Goal: Information Seeking & Learning: Find specific fact

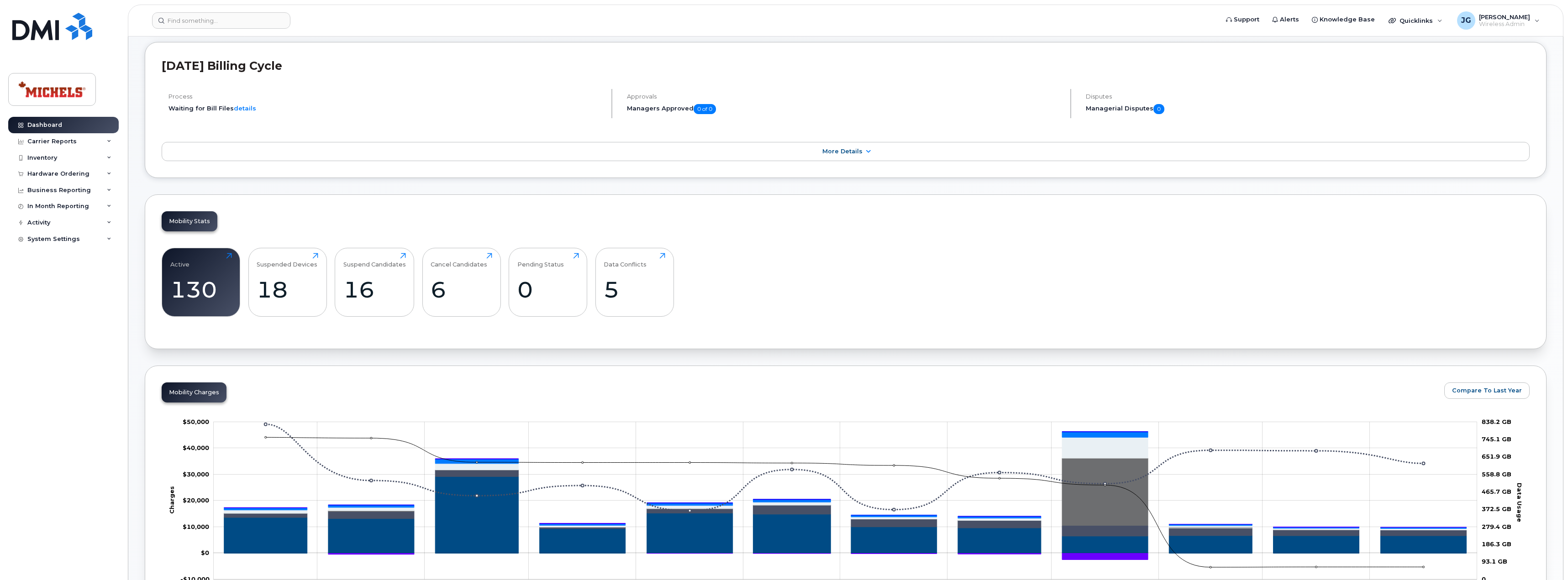
scroll to position [92, 0]
click at [349, 281] on div "16" at bounding box center [375, 290] width 63 height 27
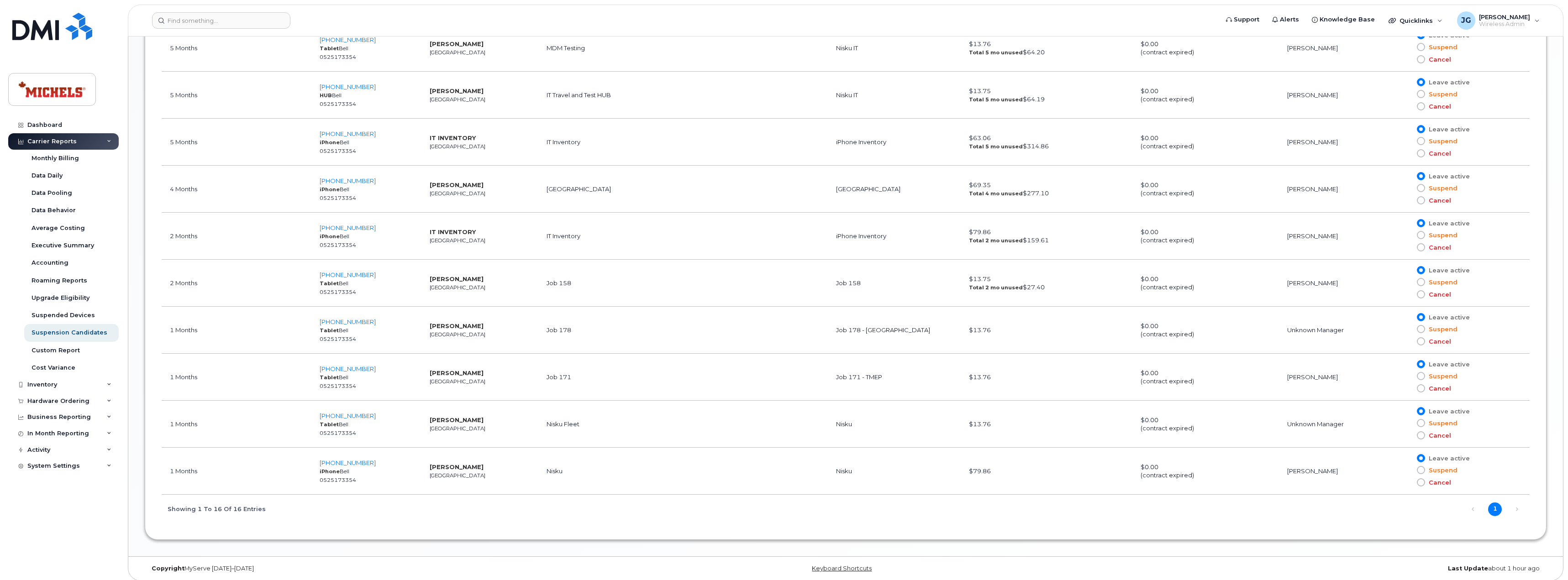
scroll to position [886, 0]
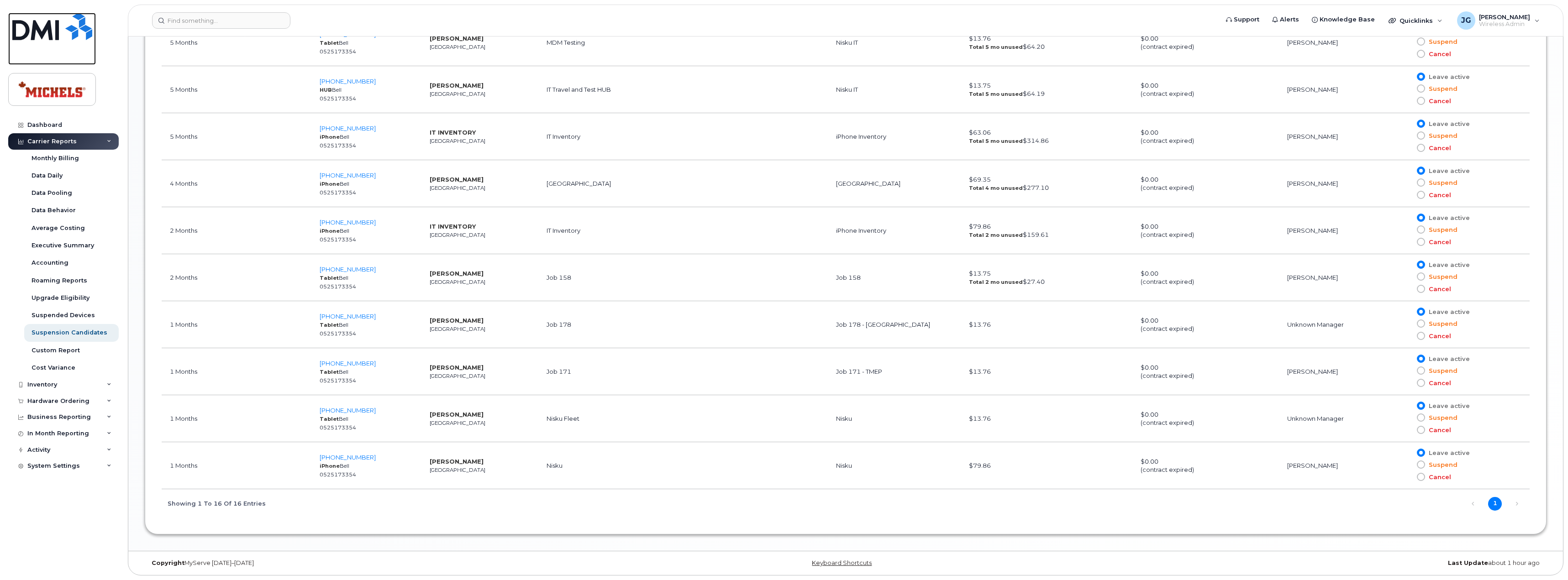
click at [28, 28] on img at bounding box center [53, 26] width 80 height 28
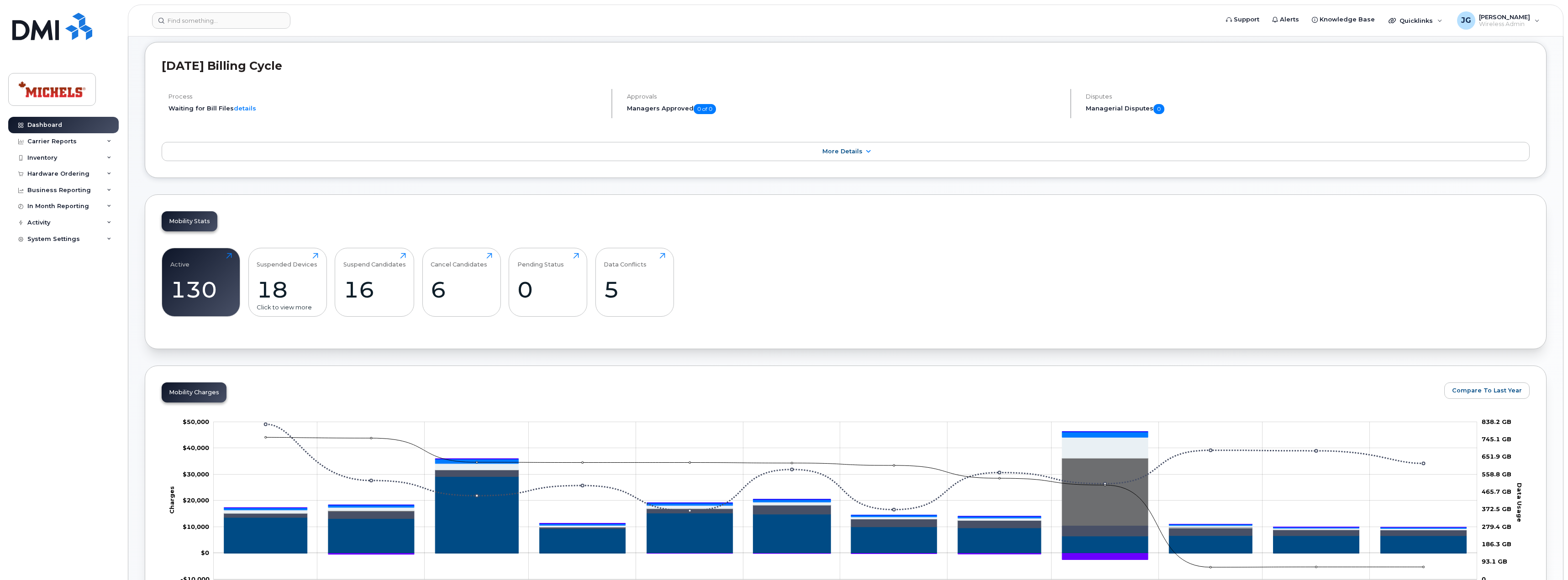
scroll to position [92, 0]
click at [274, 290] on div "18" at bounding box center [287, 290] width 61 height 27
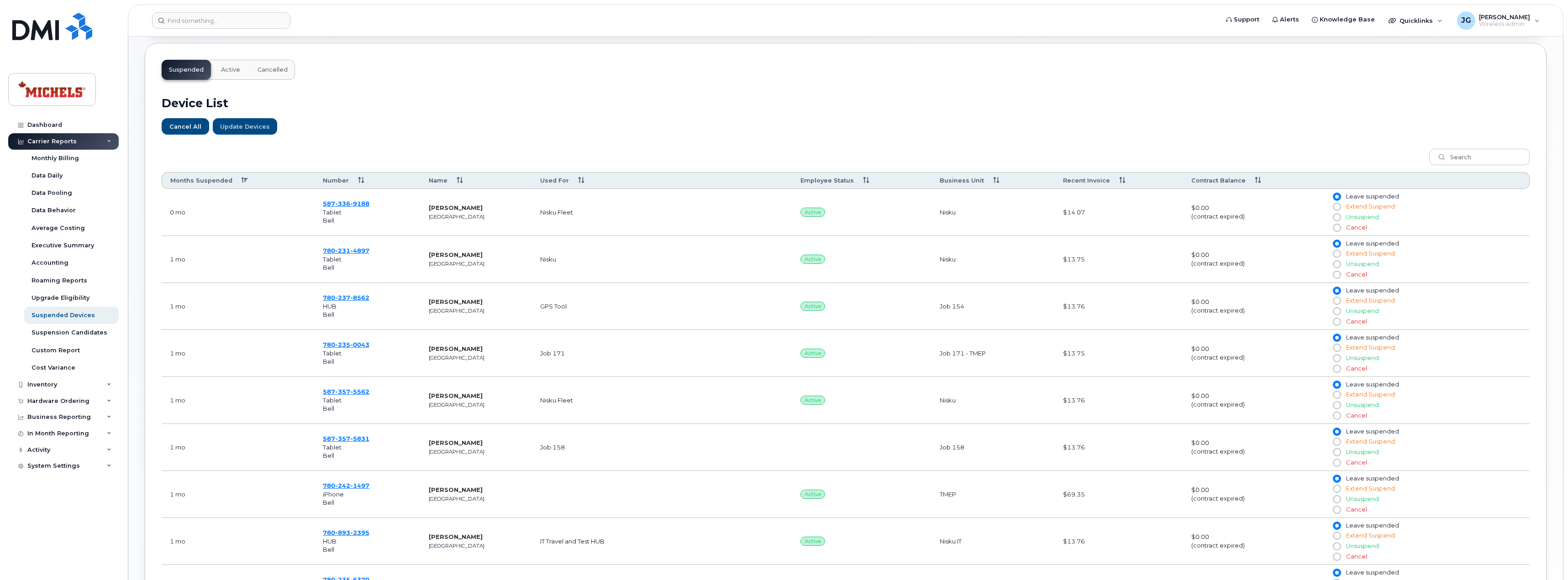
scroll to position [273, 0]
click at [363, 179] on th "Number" at bounding box center [367, 178] width 106 height 17
click at [244, 186] on th "Months Suspended" at bounding box center [238, 178] width 153 height 17
click at [233, 177] on th "Months Suspended" at bounding box center [238, 178] width 153 height 17
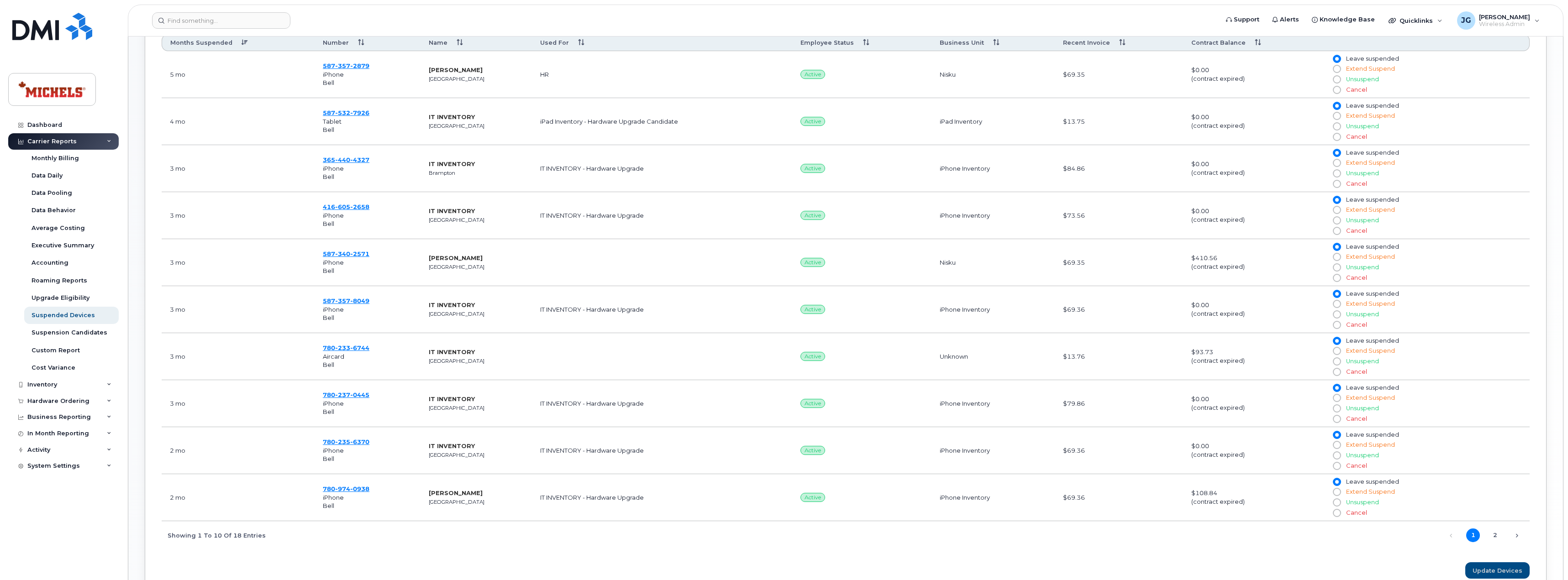
scroll to position [410, 0]
click at [1497, 530] on link "2" at bounding box center [1495, 534] width 13 height 13
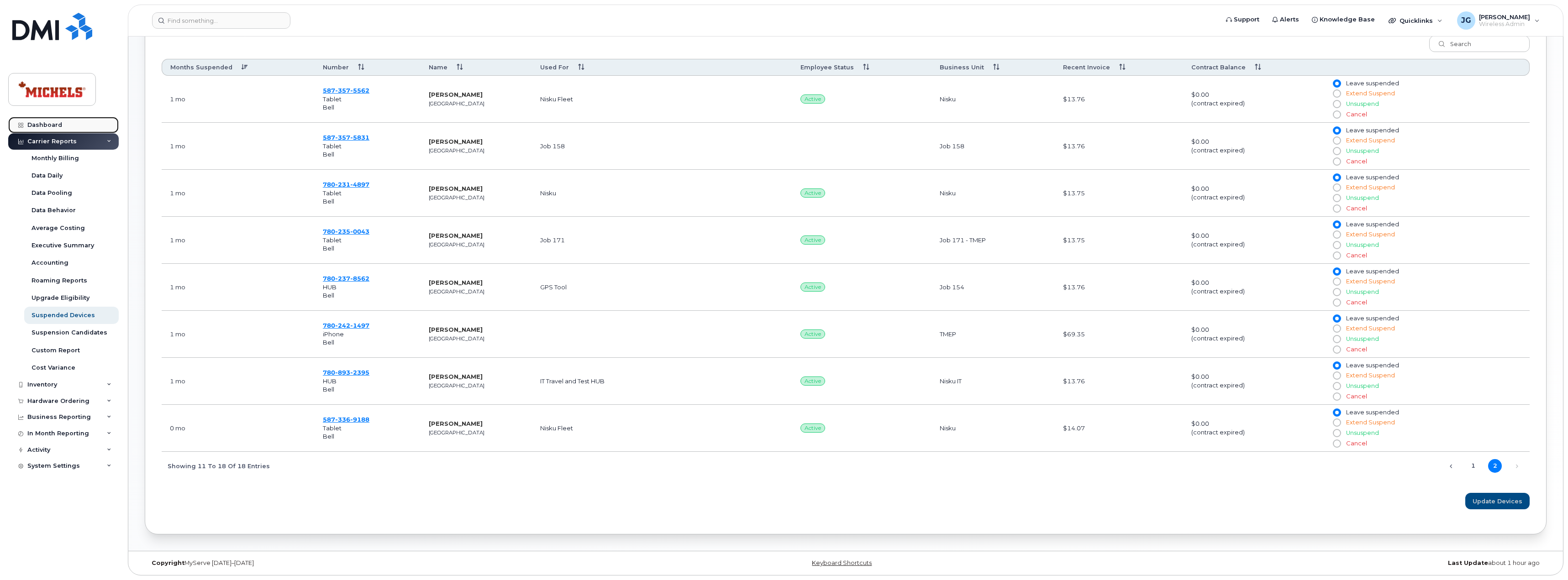
click at [79, 124] on link "Dashboard" at bounding box center [63, 125] width 111 height 17
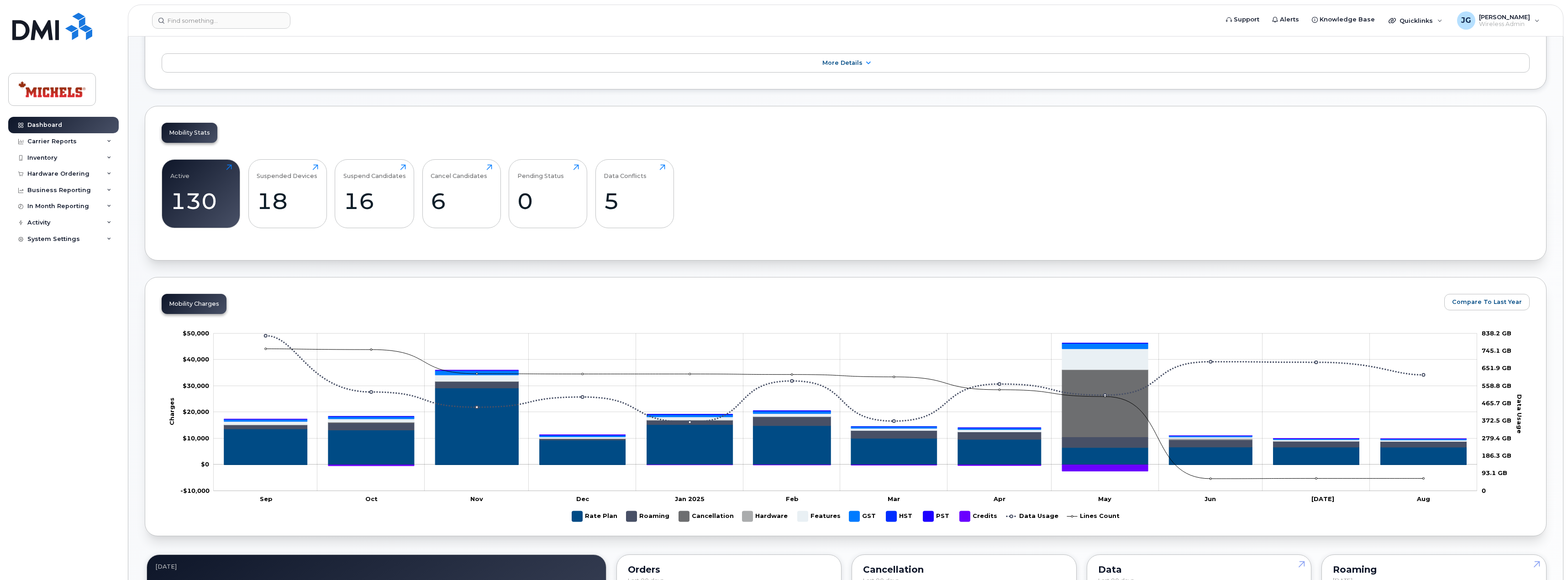
scroll to position [182, 0]
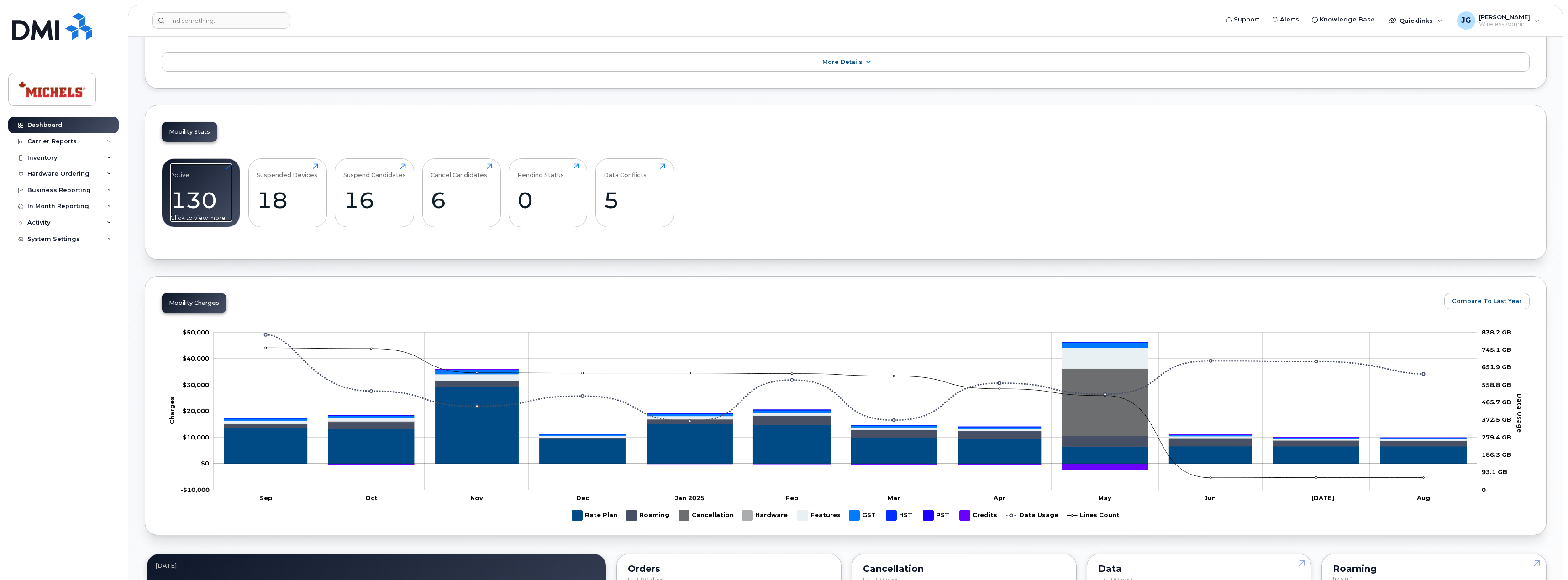
click at [189, 187] on div "130" at bounding box center [201, 200] width 61 height 27
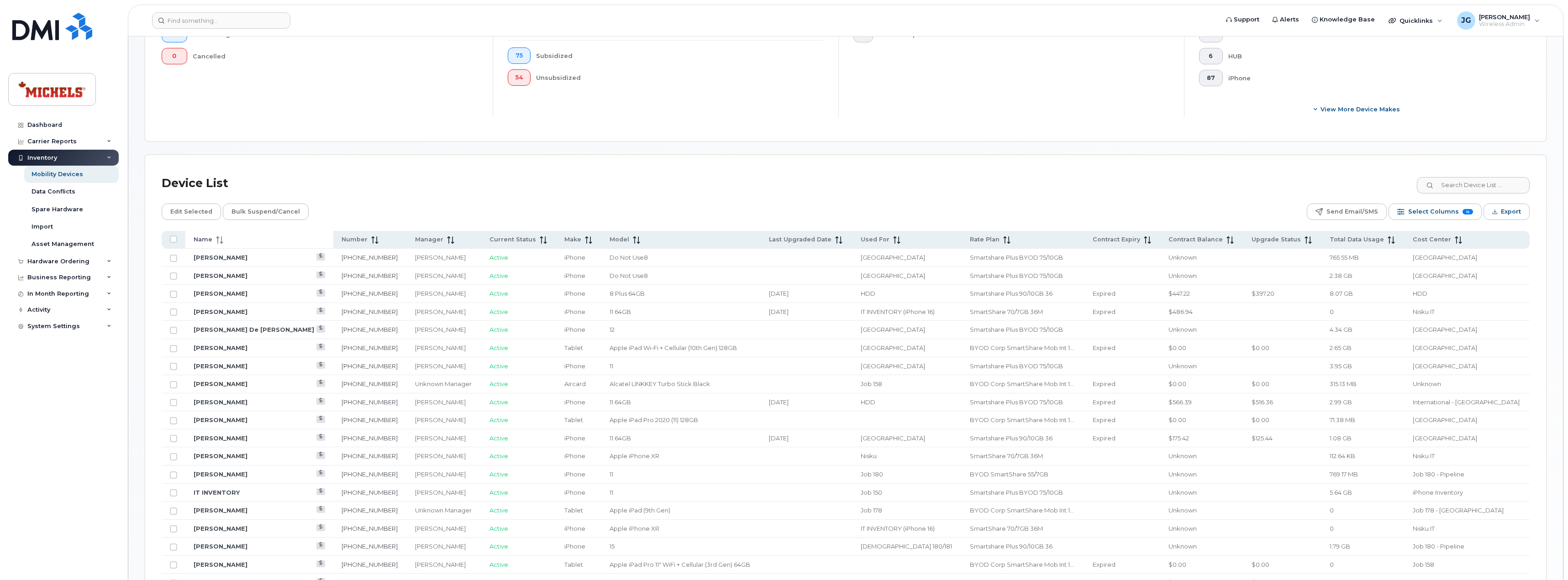
scroll to position [274, 0]
click at [215, 242] on span at bounding box center [218, 240] width 11 height 8
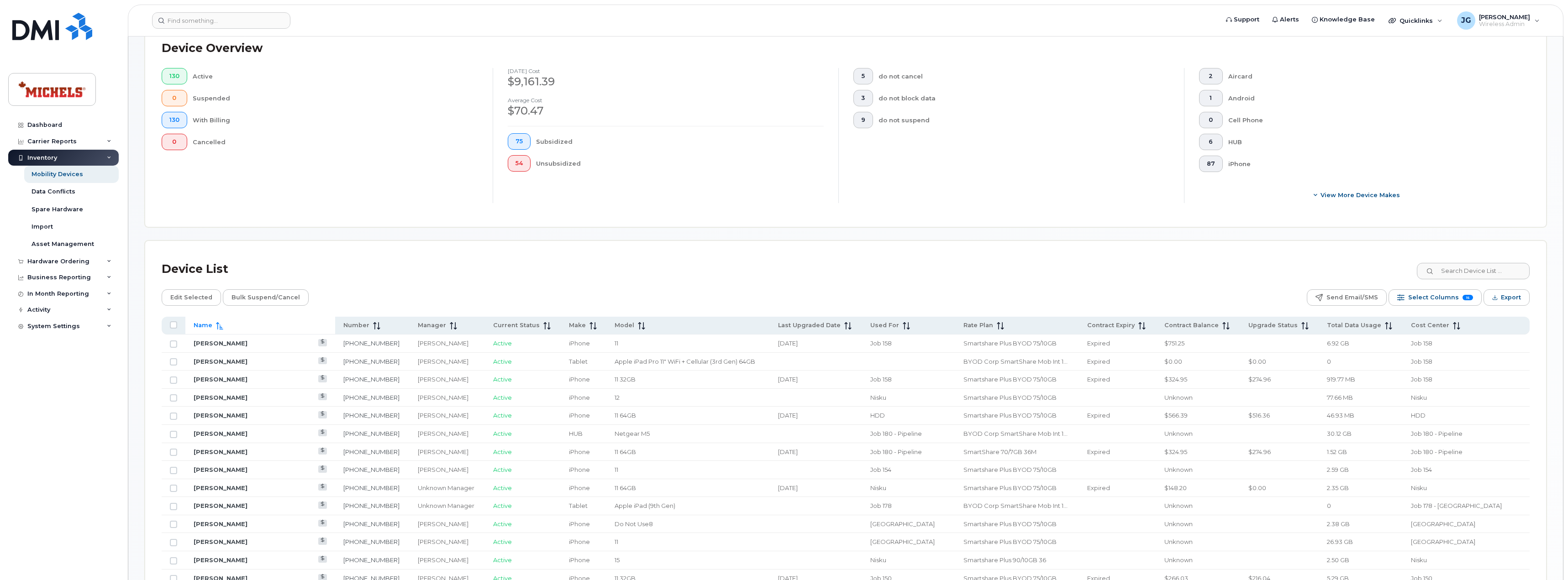
scroll to position [1, 0]
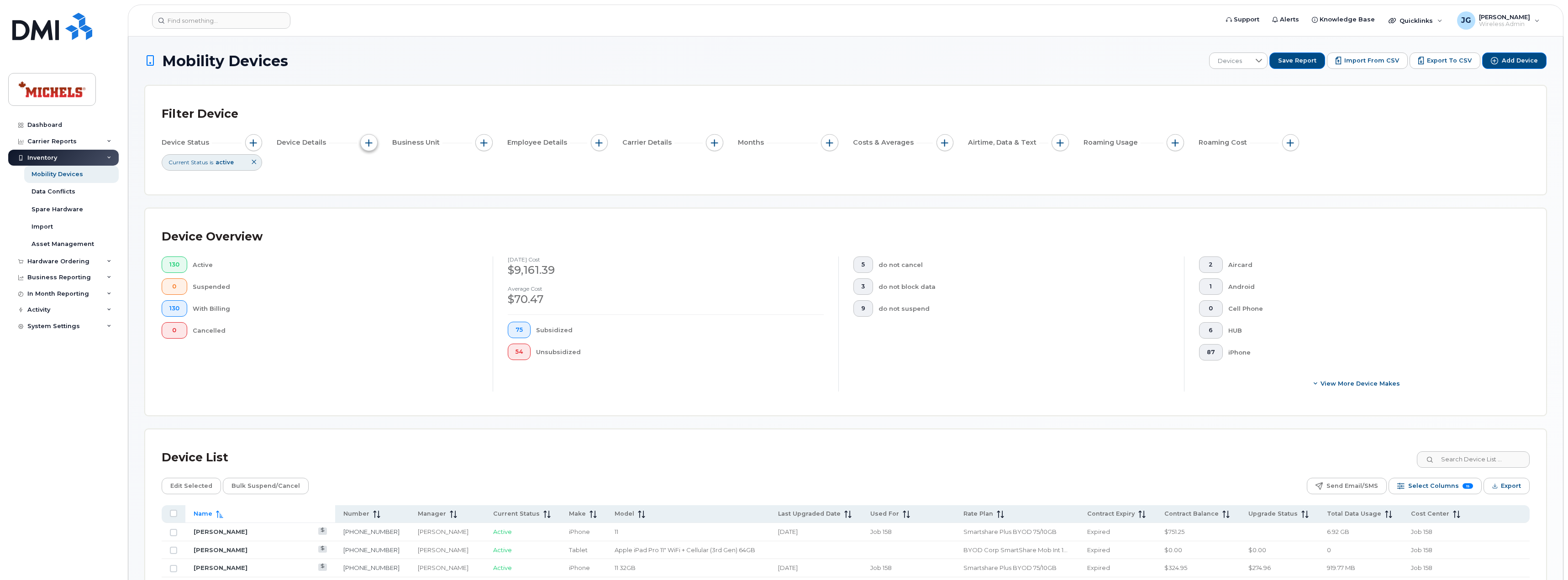
click at [372, 140] on span "button" at bounding box center [369, 142] width 7 height 7
click at [370, 173] on input "Device Make" at bounding box center [370, 170] width 7 height 7
checkbox input "true"
click at [429, 208] on div "empty" at bounding box center [422, 207] width 83 height 16
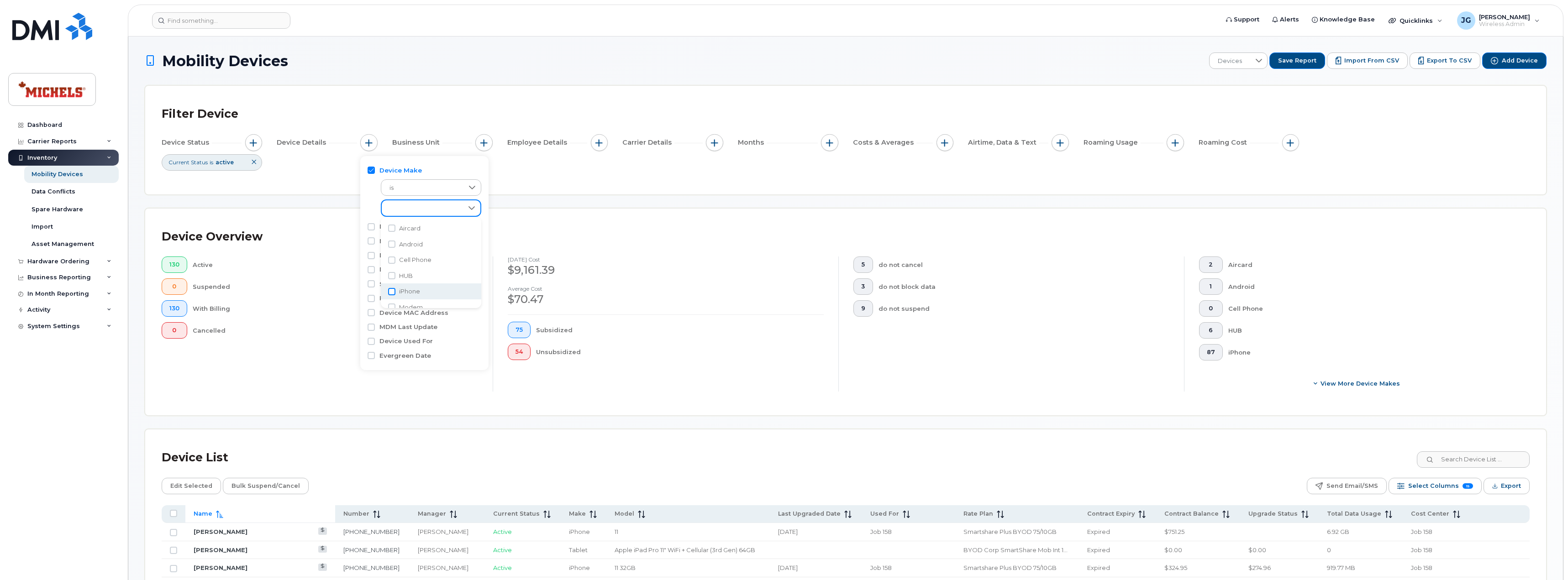
click at [390, 293] on input "iPhone" at bounding box center [392, 291] width 7 height 7
checkbox input "true"
click at [663, 182] on div "Filter Device Device Status Current Status is active Device Details Device Make…" at bounding box center [846, 140] width 1401 height 108
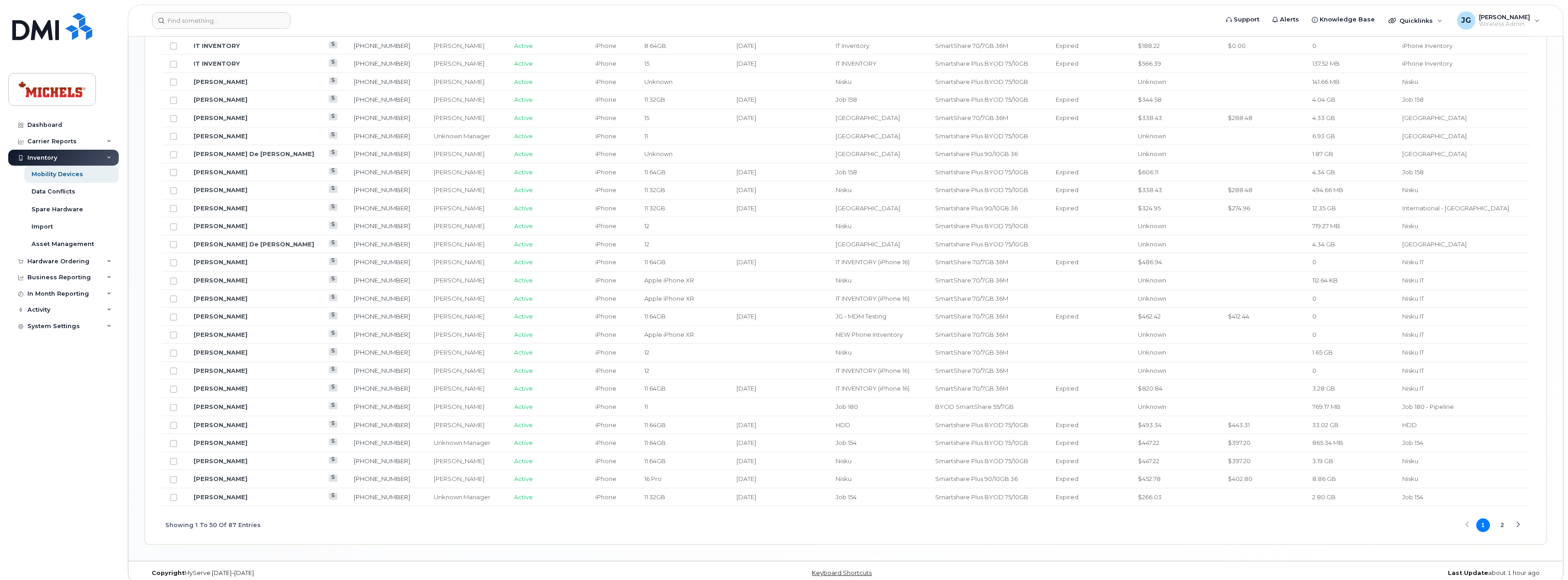
scroll to position [930, 0]
click at [1506, 518] on button "2" at bounding box center [1502, 515] width 13 height 13
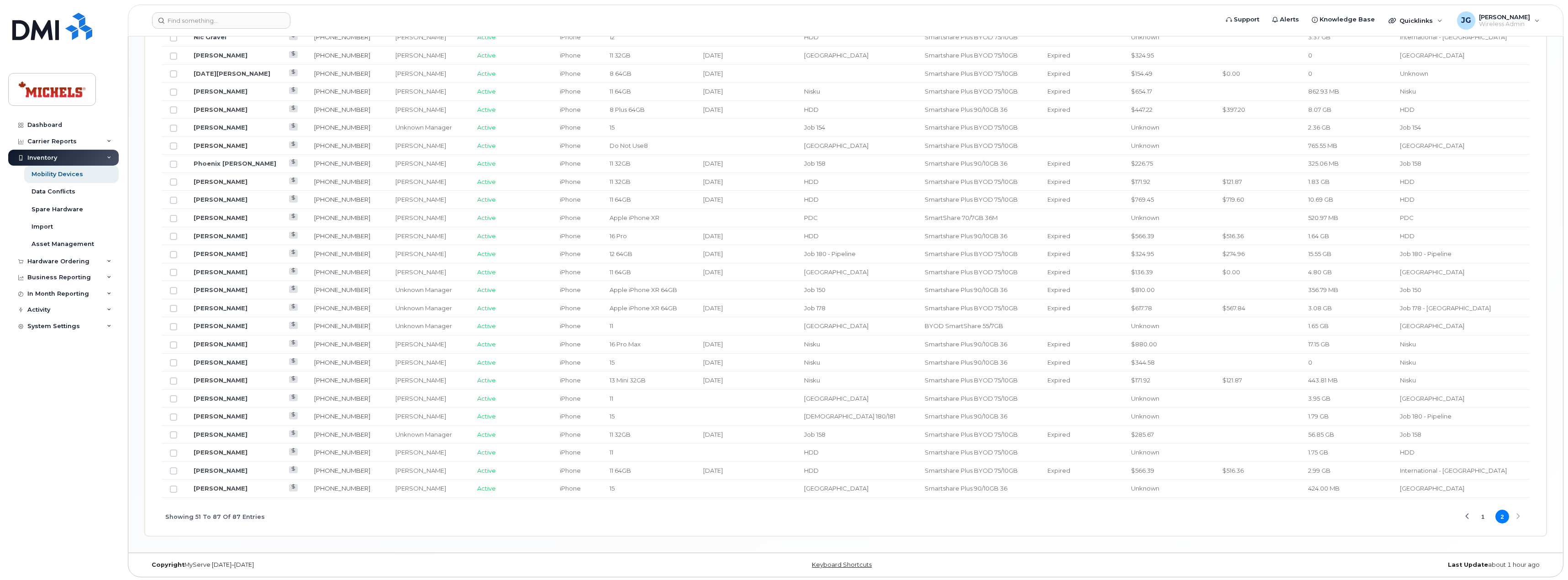
scroll to position [696, 0]
drag, startPoint x: 253, startPoint y: 485, endPoint x: 219, endPoint y: 489, distance: 34.2
click at [219, 489] on td "Zacariah Bouvier" at bounding box center [245, 486] width 120 height 18
click at [219, 489] on link "Zacariah Bouvier" at bounding box center [220, 486] width 54 height 7
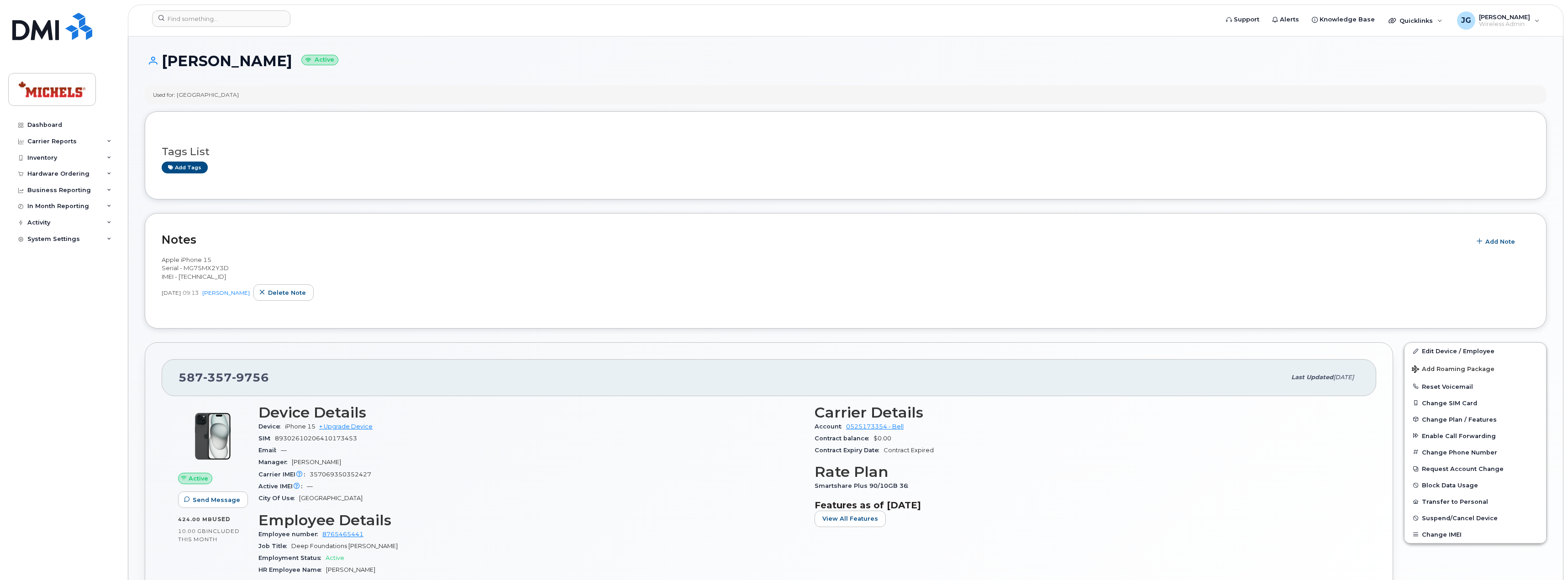
drag, startPoint x: 293, startPoint y: 61, endPoint x: 167, endPoint y: 68, distance: 126.2
click at [167, 68] on h1 "[PERSON_NAME] Active" at bounding box center [845, 61] width 1402 height 16
copy h1 "[PERSON_NAME]"
drag, startPoint x: 252, startPoint y: 279, endPoint x: 158, endPoint y: 264, distance: 95.2
click at [158, 264] on div "Notes Add Note Apple iPhone 15 Serial - MG75MX2Y3D IMEI - [TECHNICAL_ID] [DATE]…" at bounding box center [845, 270] width 1402 height 116
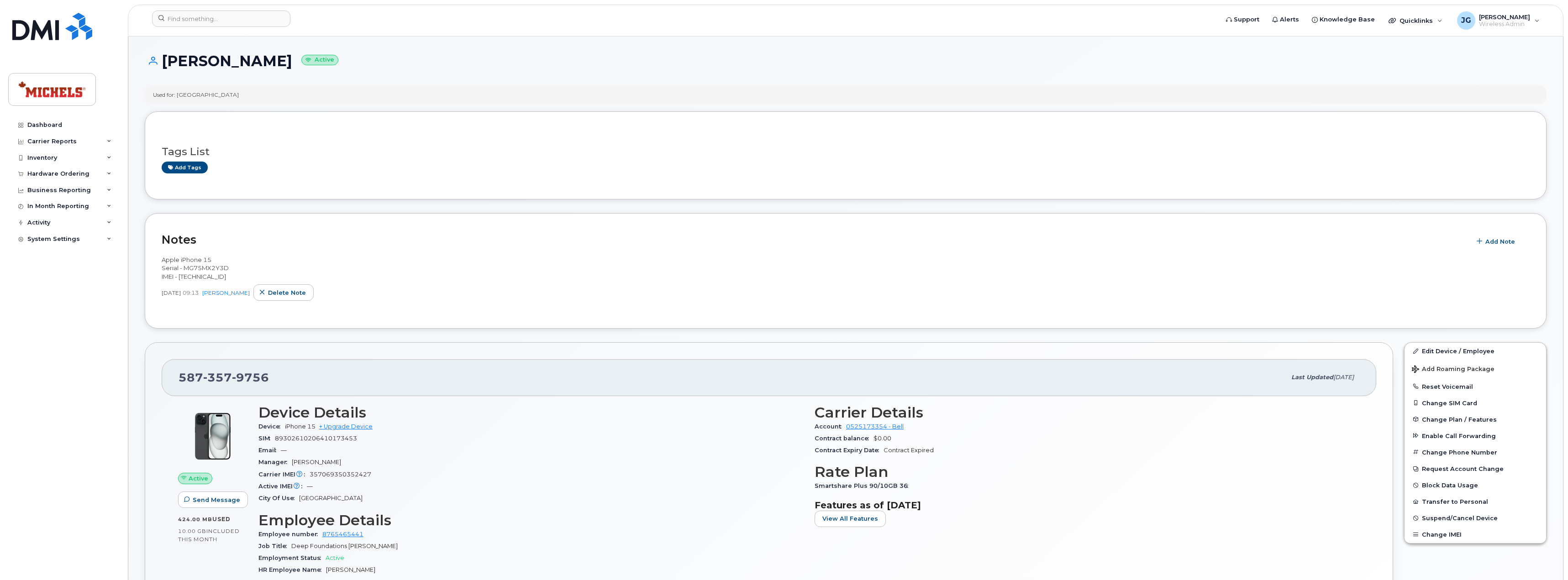
copy span "Apple iPhone 15 Serial - MG75MX2Y3D IMEI - 357069350352427"
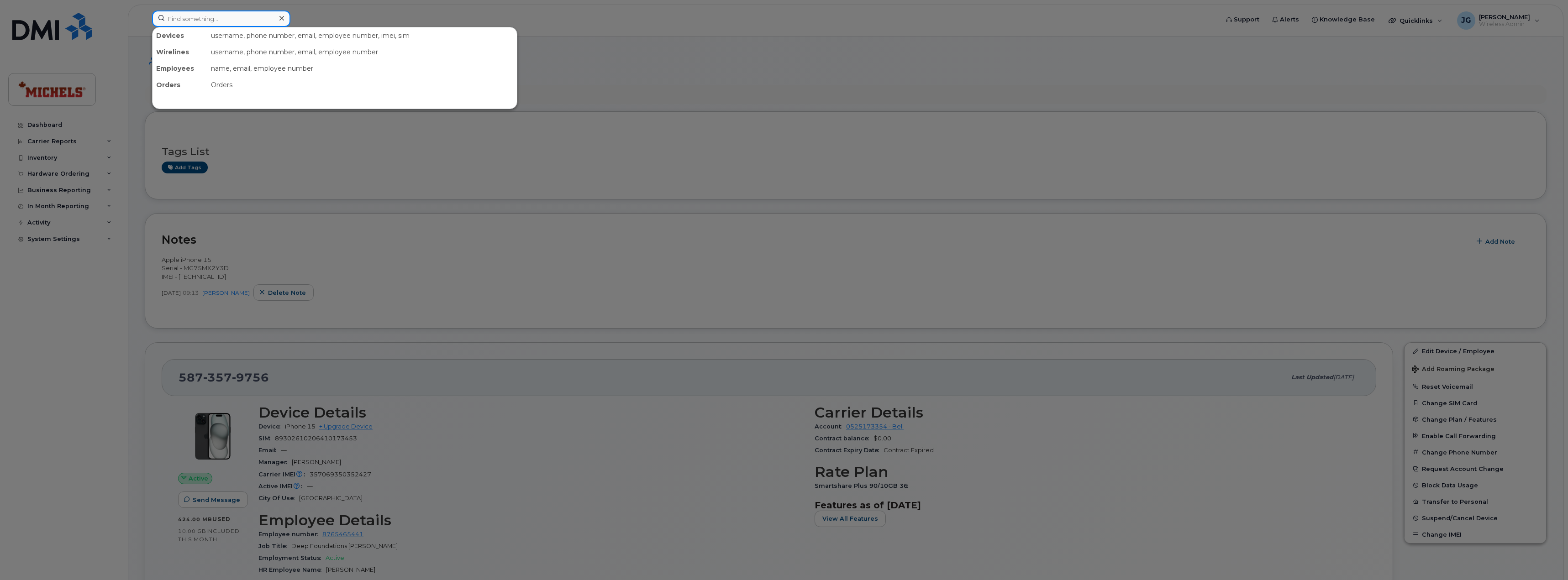
click at [182, 19] on input at bounding box center [221, 18] width 138 height 17
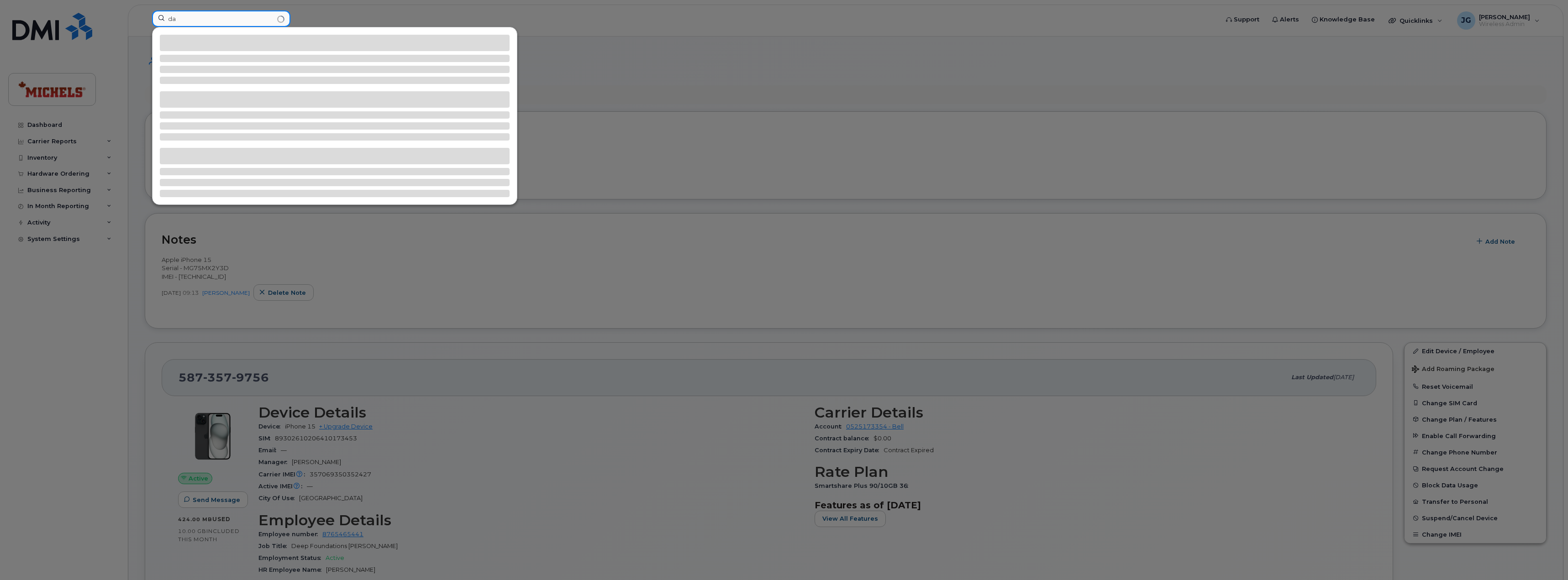
type input "d"
type input "q"
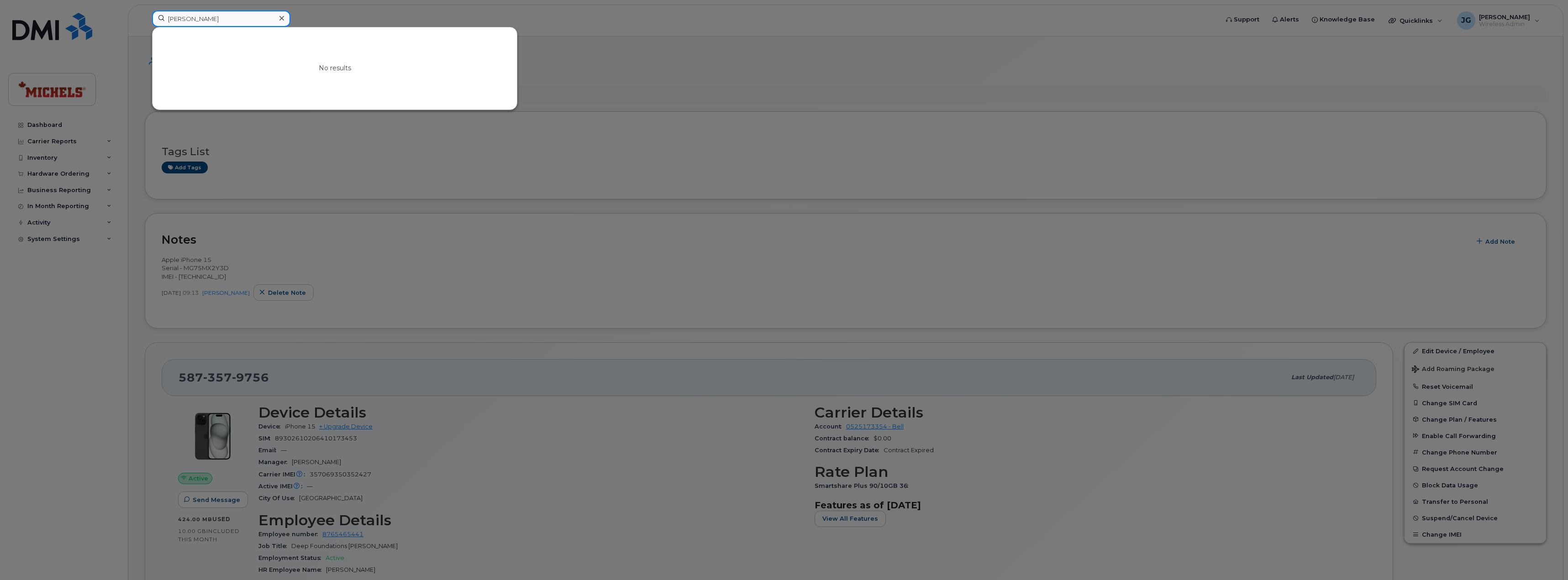
type input "darrin quinn"
drag, startPoint x: 234, startPoint y: 23, endPoint x: 138, endPoint y: 20, distance: 96.0
click at [145, 20] on div "darrin quinn No results" at bounding box center [682, 20] width 1075 height 20
click at [201, 18] on input "zach" at bounding box center [221, 18] width 138 height 17
type input "z"
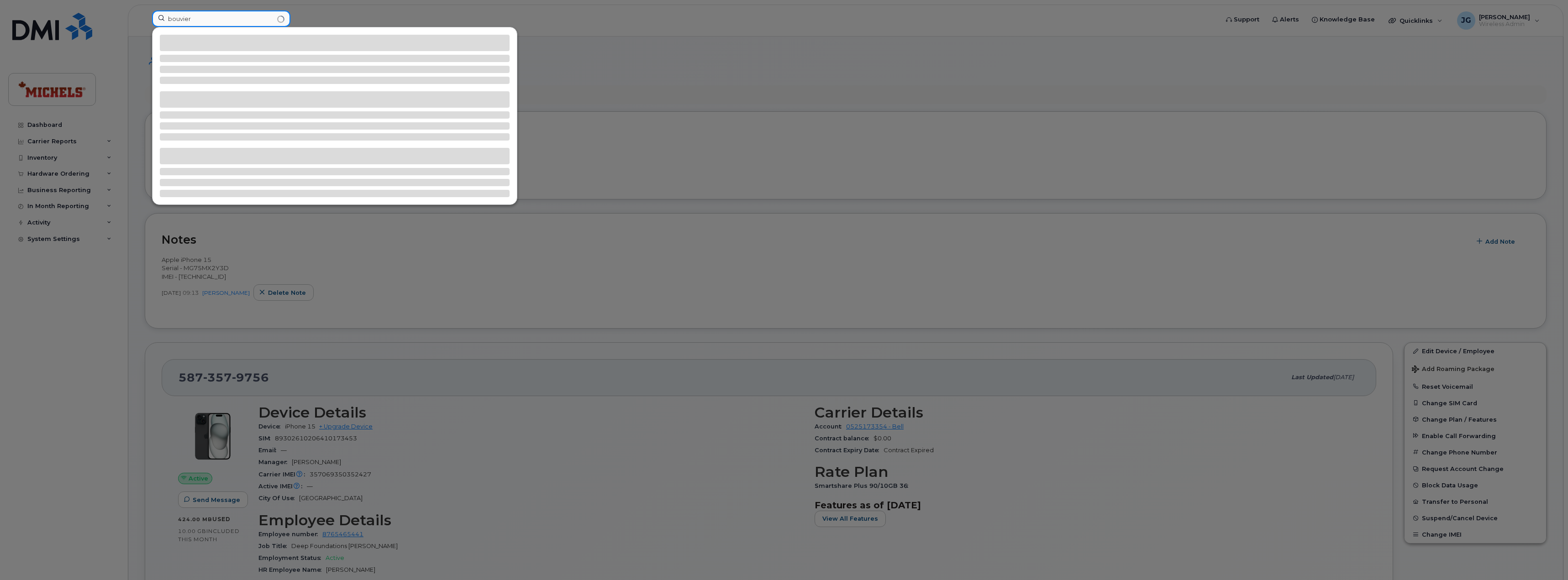
type input "bouvier"
click at [30, 17] on div at bounding box center [784, 290] width 1568 height 580
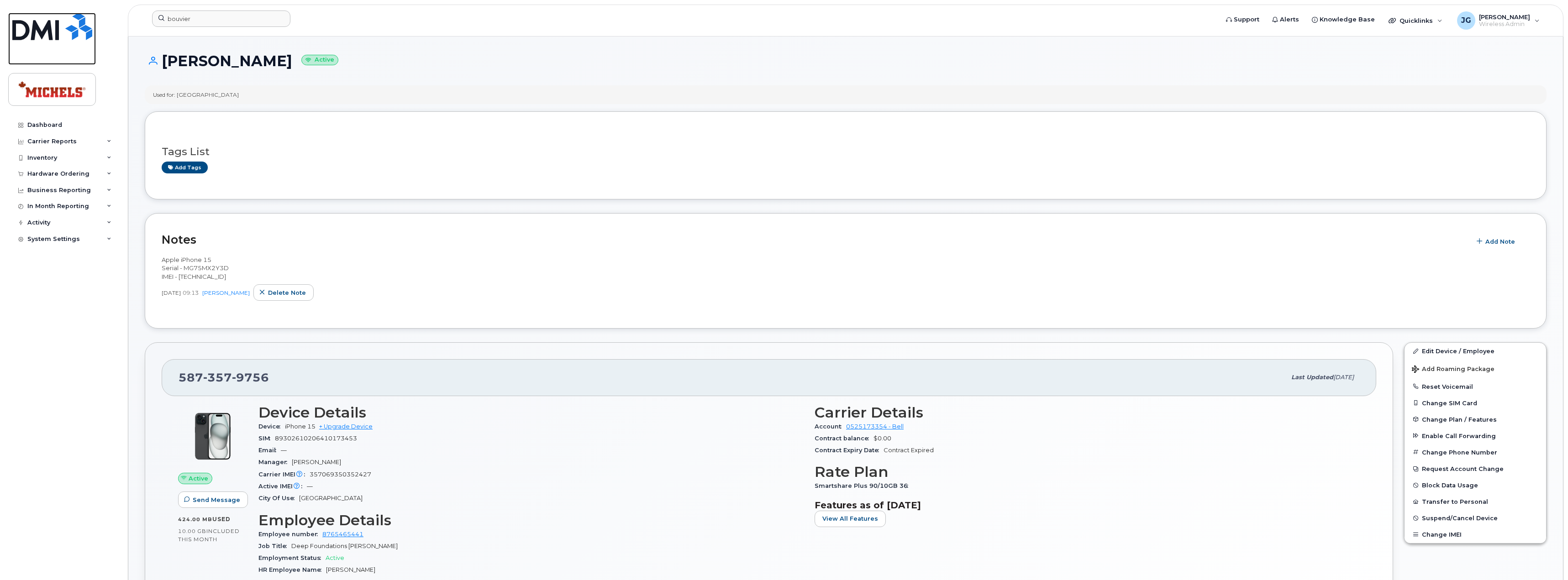
click at [31, 18] on img at bounding box center [53, 26] width 80 height 28
drag, startPoint x: 244, startPoint y: 279, endPoint x: 158, endPoint y: 262, distance: 87.7
click at [158, 262] on div "Notes Add Note Apple iPhone 15 Serial - MG75MX2Y3D IMEI - 357069350352427 Aug 1…" at bounding box center [845, 270] width 1402 height 116
copy span "Apple iPhone 15 Serial - MG75MX2Y3D IMEI - 357069350352427"
